Goal: Information Seeking & Learning: Understand process/instructions

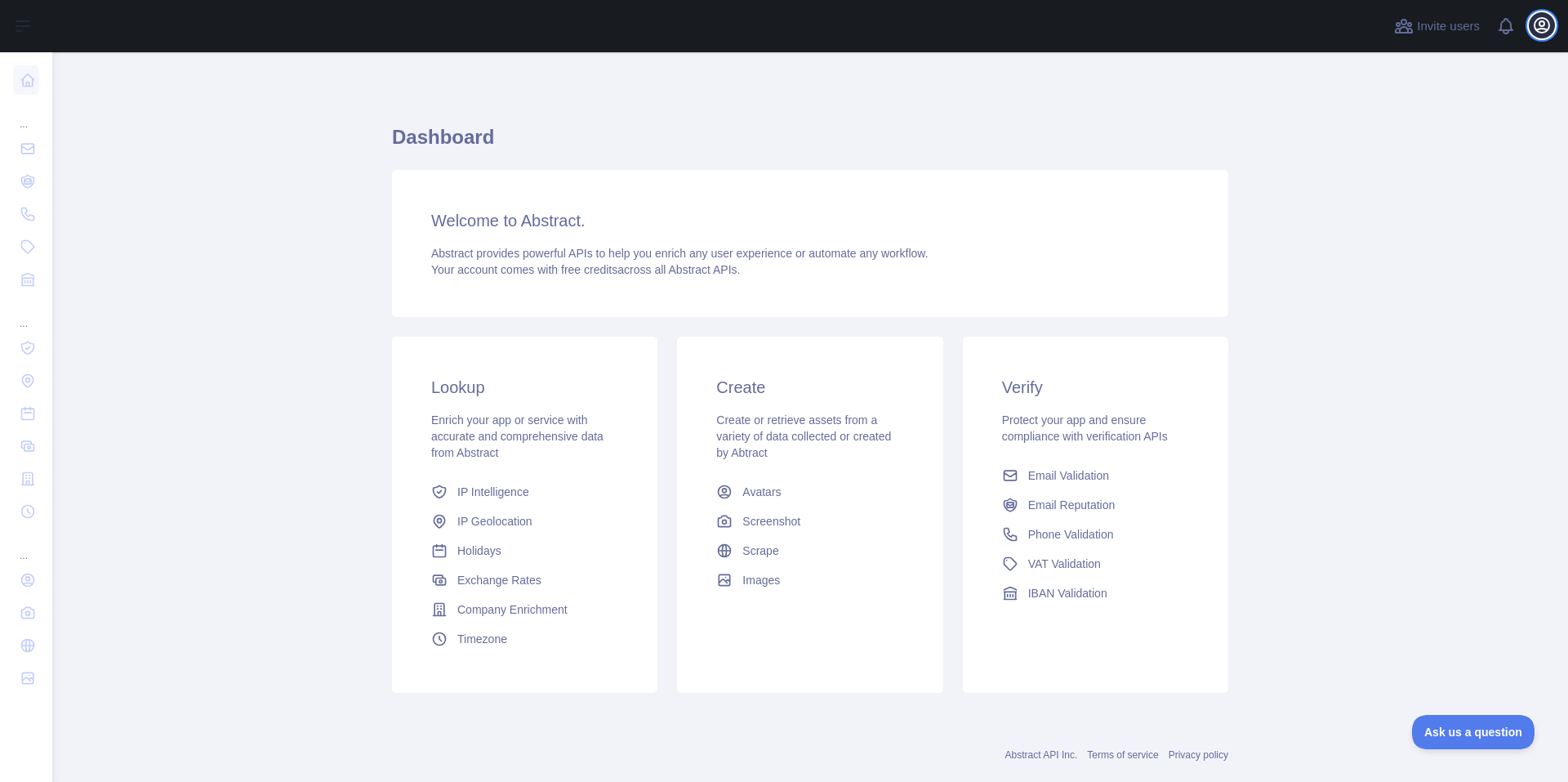
click at [1537, 18] on icon "button" at bounding box center [1542, 25] width 20 height 20
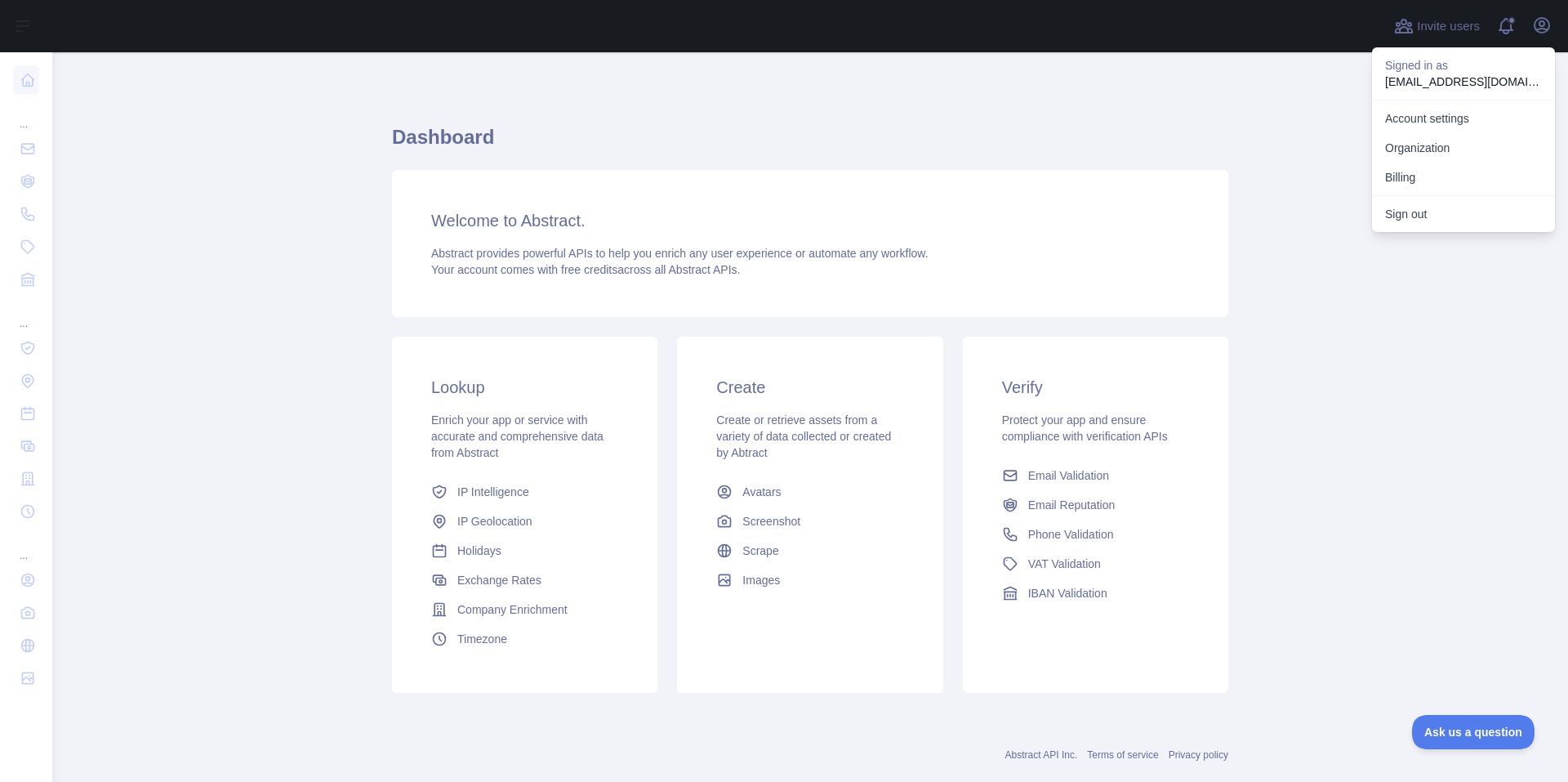
click at [972, 105] on div "Dashboard Welcome to Abstract. Abstract provides powerful APIs to help you enri…" at bounding box center [810, 404] width 836 height 624
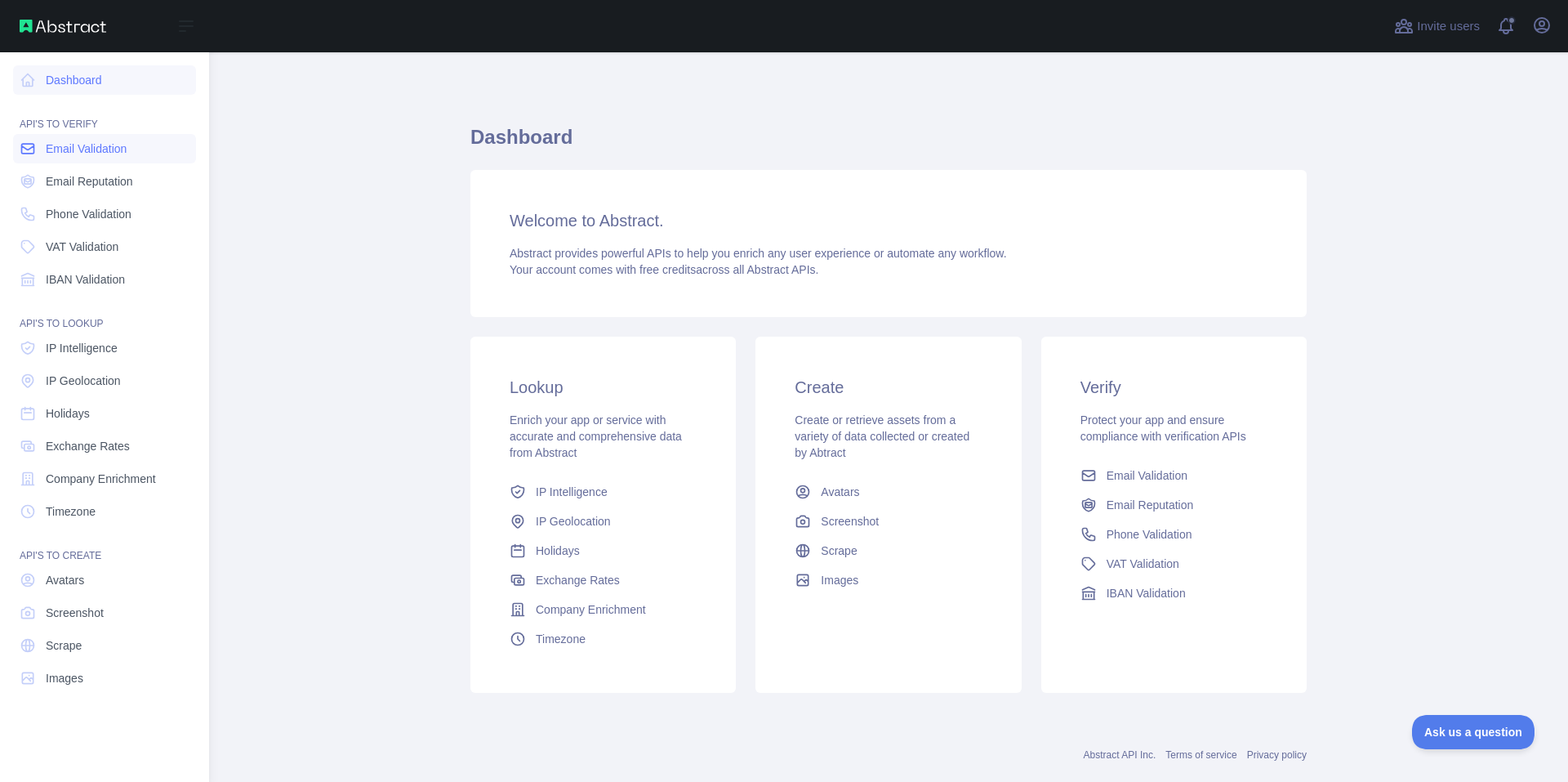
click at [49, 144] on span "Email Validation" at bounding box center [87, 148] width 81 height 16
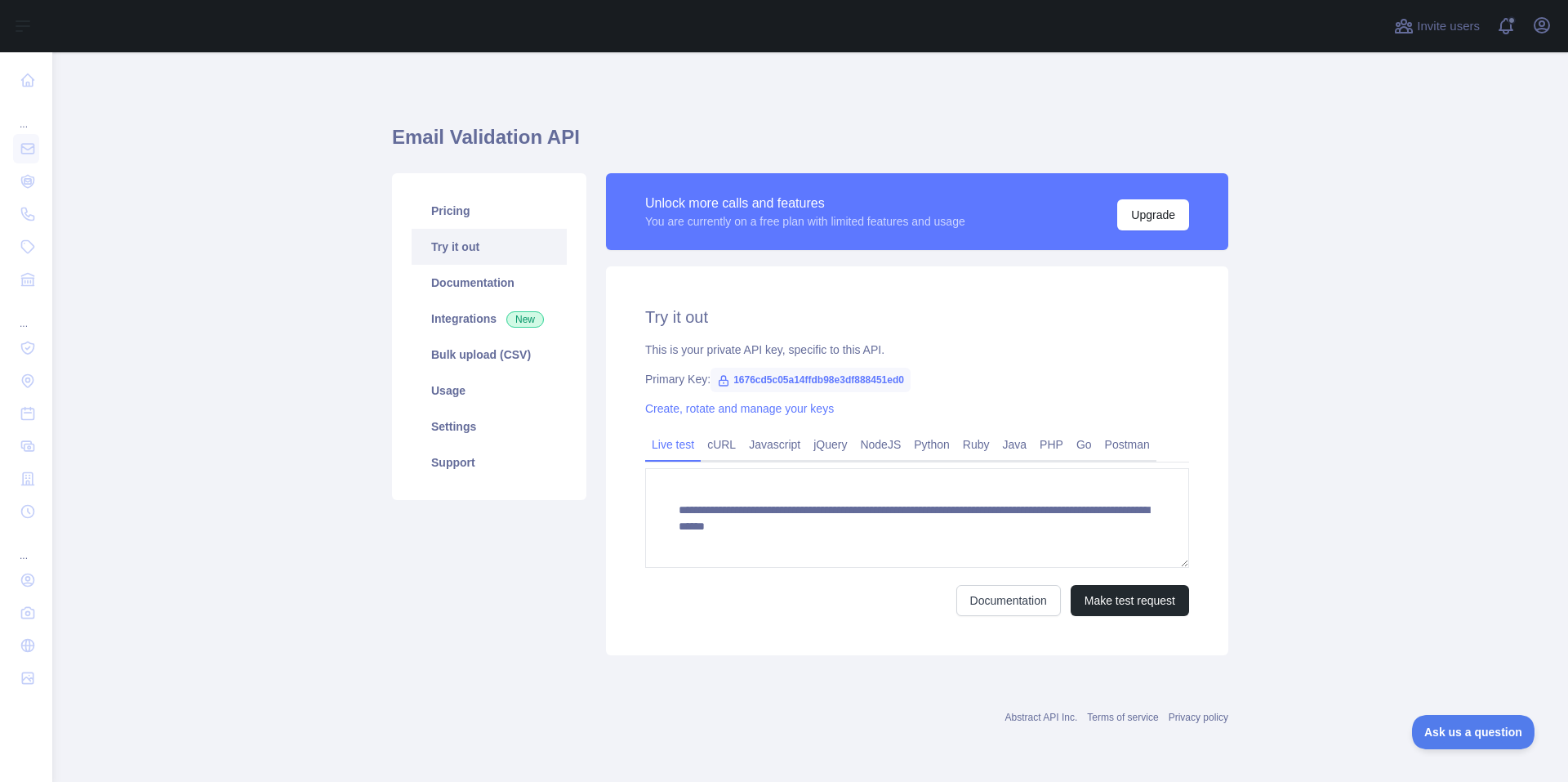
click at [711, 383] on span "1676cd5c05a14ffdb98e3df888451ed0" at bounding box center [811, 380] width 200 height 25
click at [721, 379] on icon at bounding box center [724, 381] width 13 height 13
click at [722, 448] on link "cURL" at bounding box center [721, 444] width 41 height 26
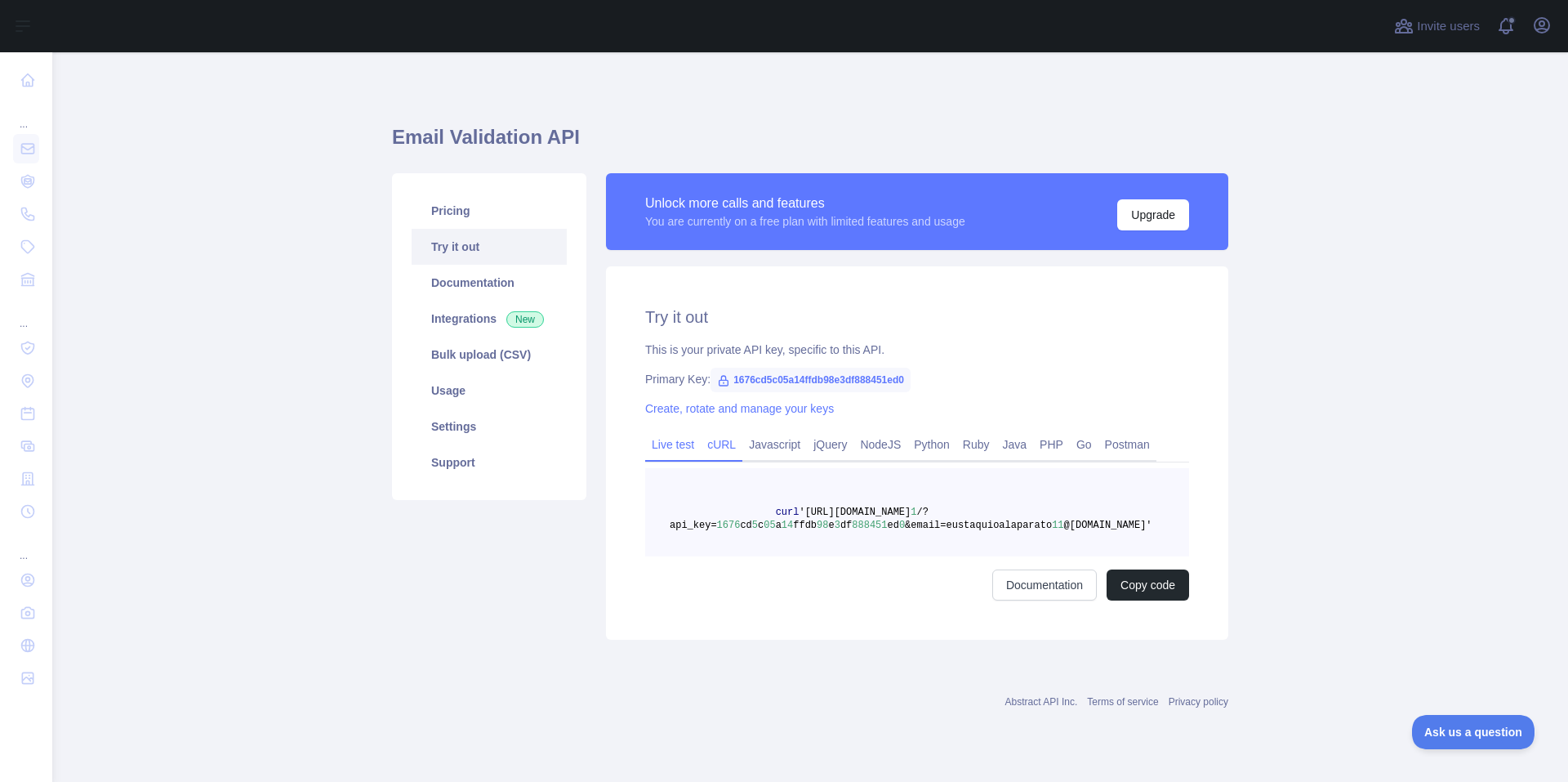
click at [671, 447] on link "Live test" at bounding box center [672, 444] width 56 height 26
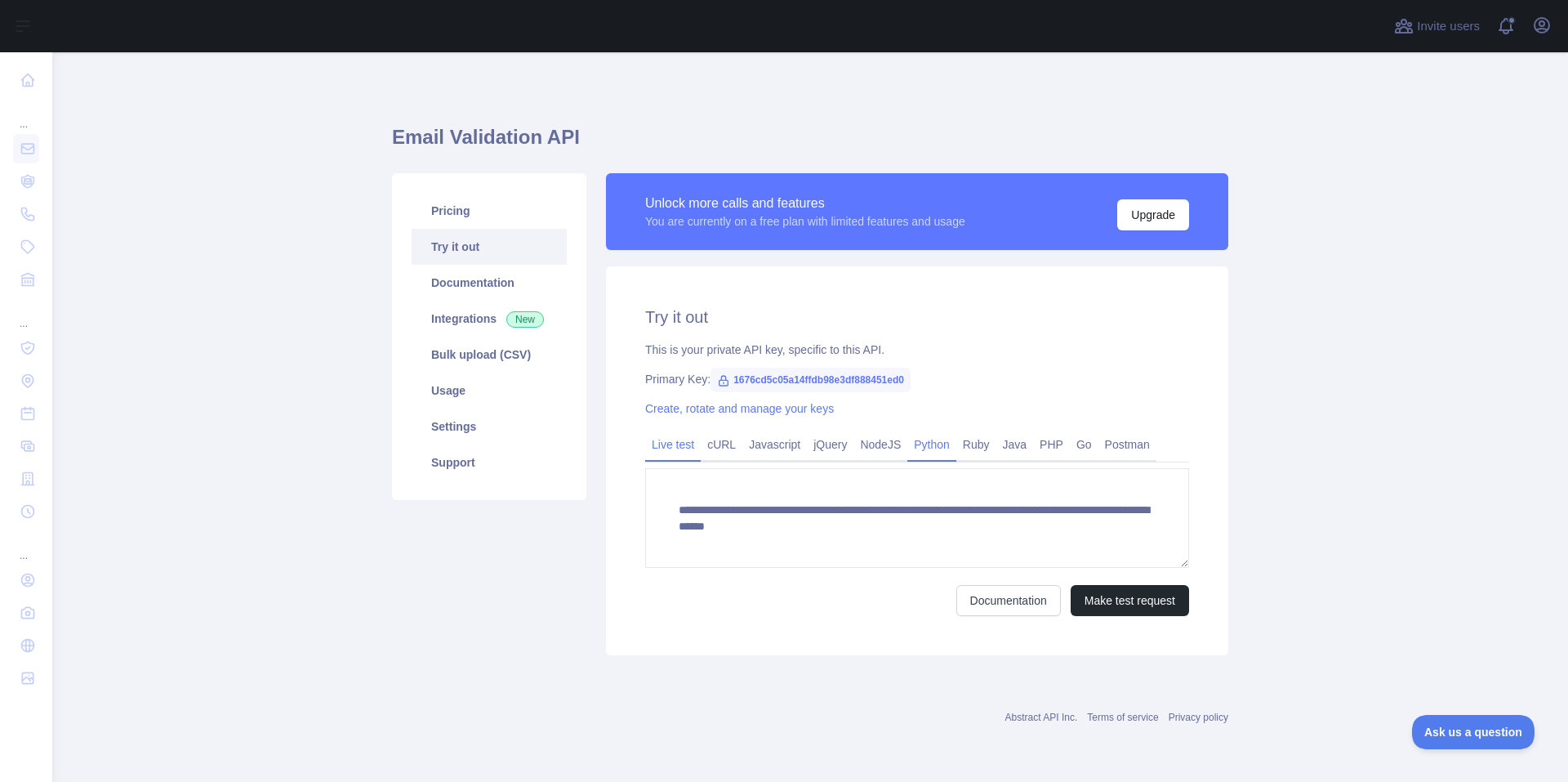
click at [916, 449] on link "Python" at bounding box center [933, 444] width 49 height 26
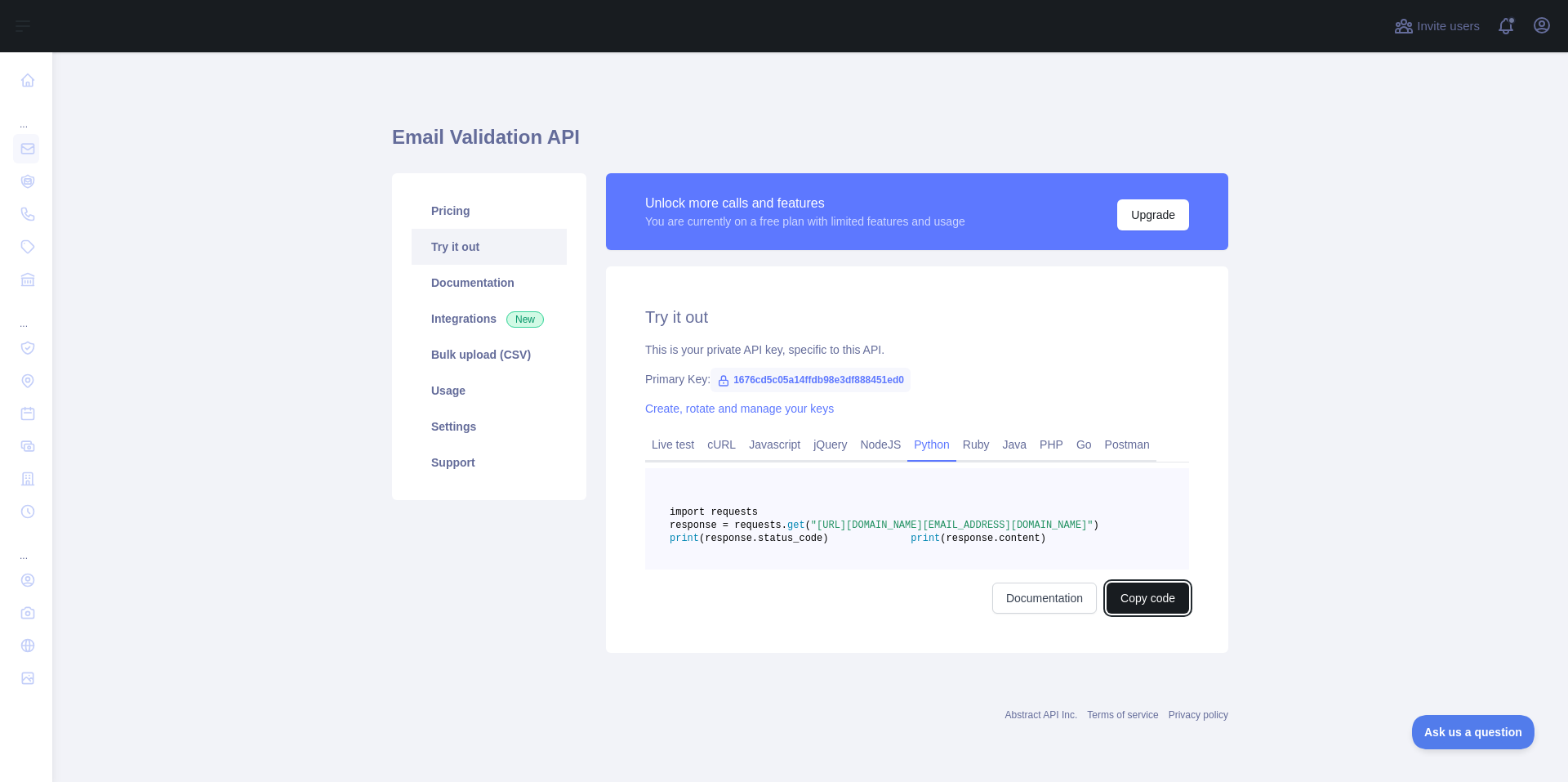
click at [1133, 614] on button "Copy code" at bounding box center [1148, 598] width 83 height 31
click at [675, 449] on link "Live test" at bounding box center [672, 444] width 56 height 26
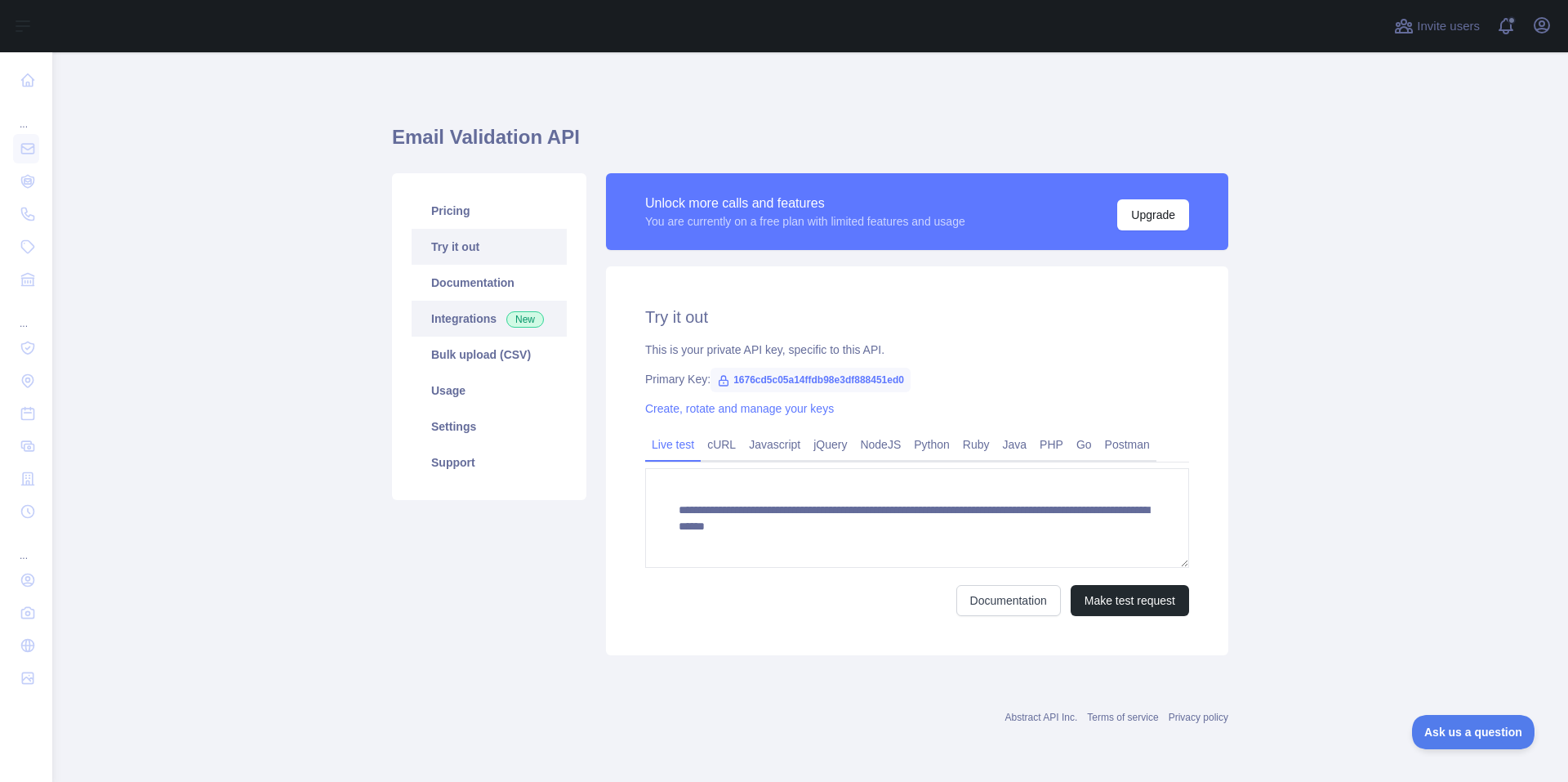
click at [487, 324] on link "Integrations New" at bounding box center [489, 319] width 156 height 36
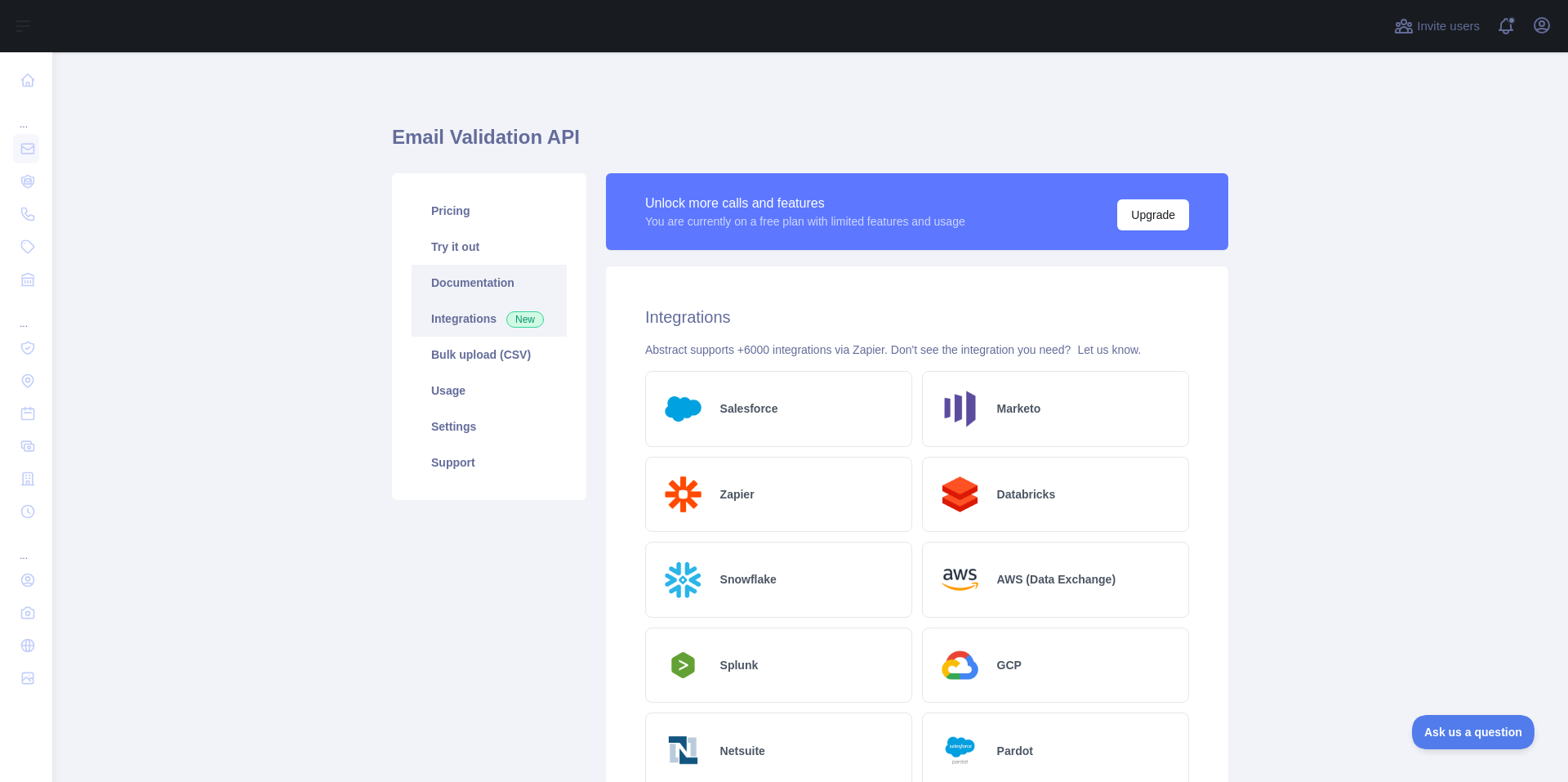
click at [496, 285] on link "Documentation" at bounding box center [489, 283] width 156 height 36
click at [453, 254] on link "Try it out" at bounding box center [489, 247] width 156 height 36
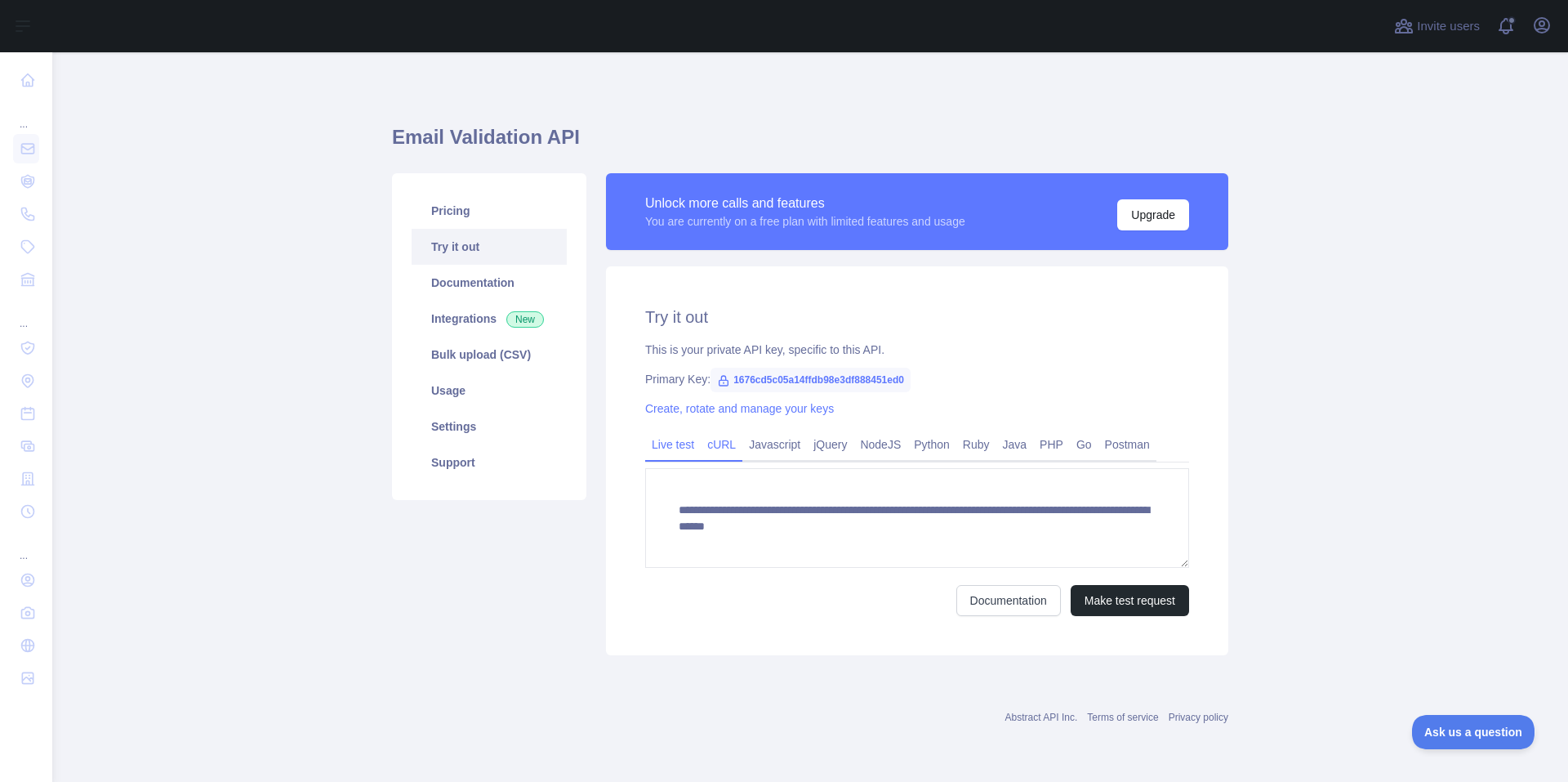
click at [736, 455] on link "cURL" at bounding box center [721, 444] width 41 height 26
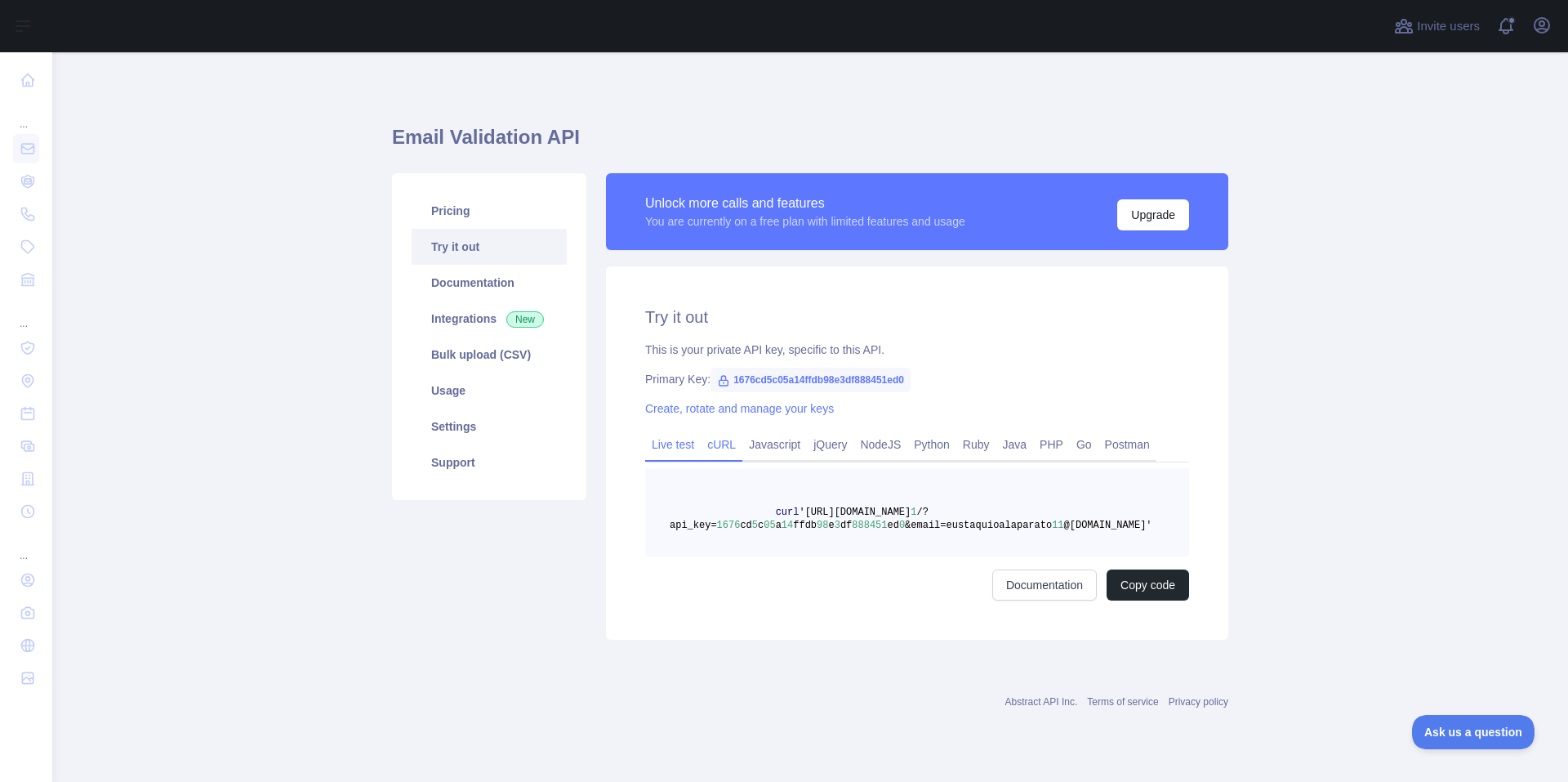
click at [683, 443] on link "Live test" at bounding box center [672, 444] width 56 height 26
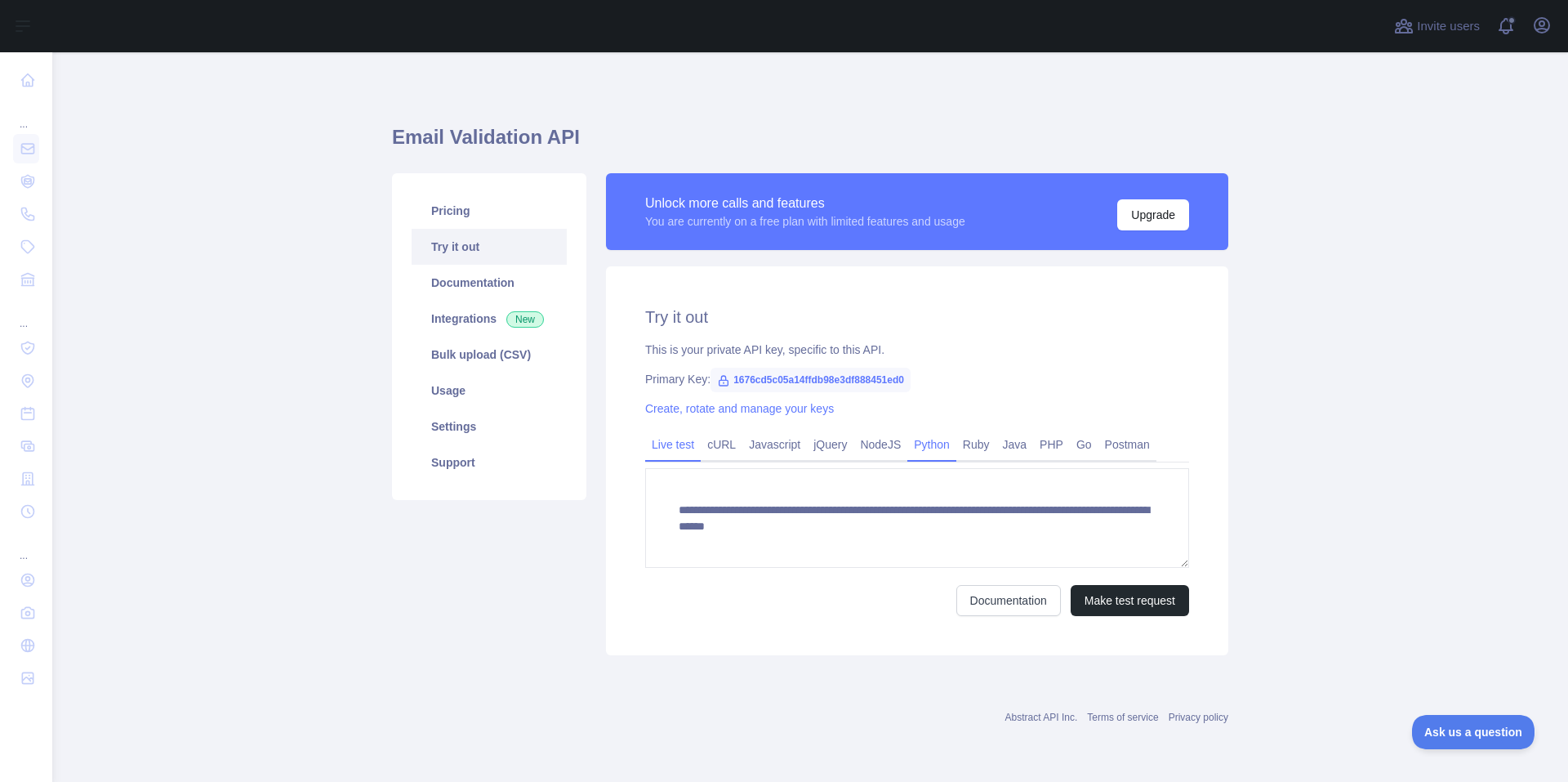
click at [924, 438] on link "Python" at bounding box center [933, 444] width 49 height 26
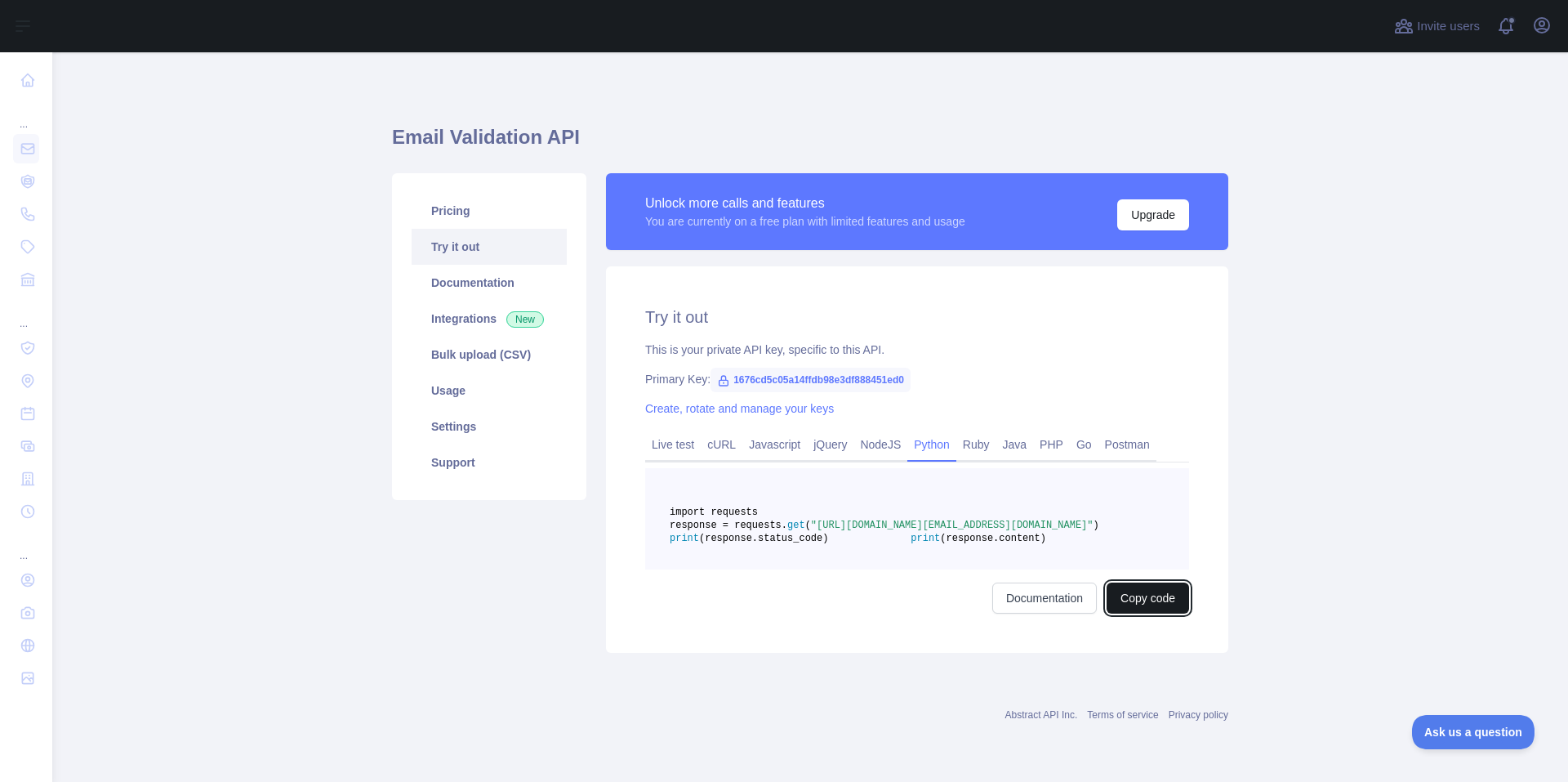
click at [1112, 614] on button "Copy code" at bounding box center [1148, 598] width 83 height 31
